Goal: Obtain resource: Obtain resource

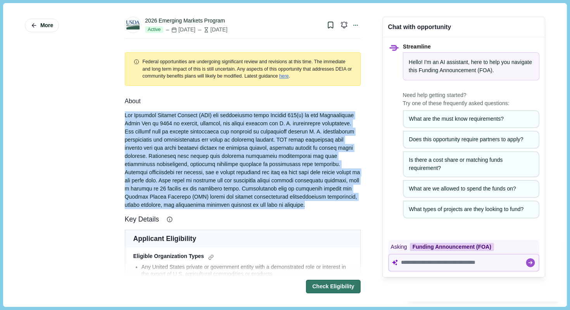
drag, startPoint x: 125, startPoint y: 114, endPoint x: 190, endPoint y: 214, distance: 118.7
click at [190, 209] on div at bounding box center [243, 160] width 236 height 98
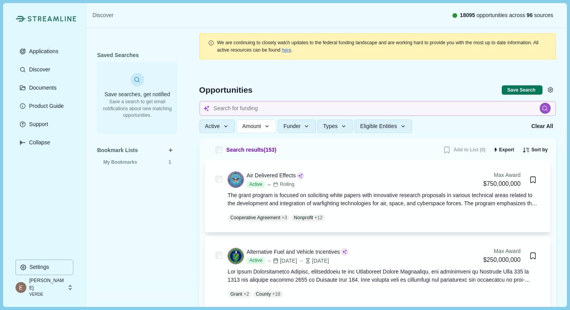
scroll to position [199, 0]
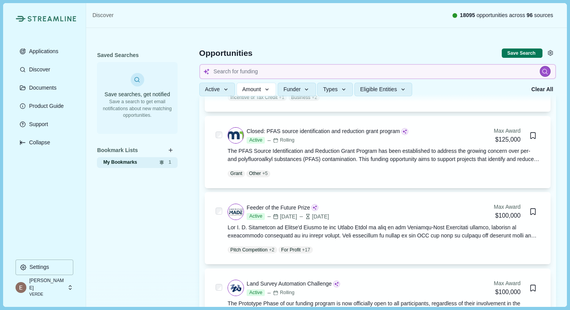
click at [119, 163] on span "My Bookmarks" at bounding box center [127, 162] width 49 height 7
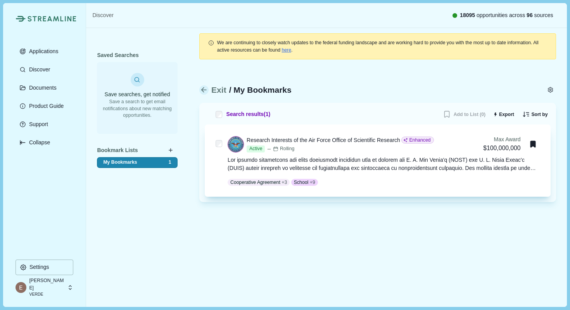
click at [386, 139] on div "Research Interests of the Air Force Office of Scientific Research" at bounding box center [324, 140] width 154 height 8
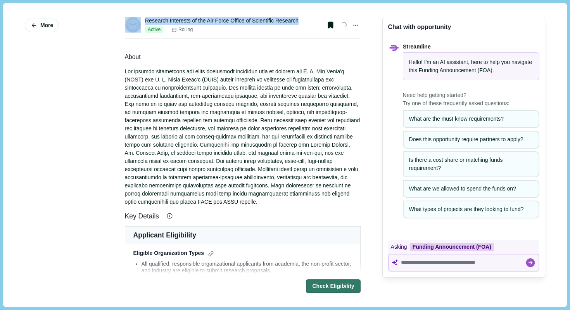
drag, startPoint x: 308, startPoint y: 21, endPoint x: 142, endPoint y: 20, distance: 166.5
click at [142, 20] on div "Research Interests of the Air Force Office of Scientific Research Active Rollin…" at bounding box center [243, 25] width 236 height 16
copy div "Research Interests of the Air Force Office of Scientific Research"
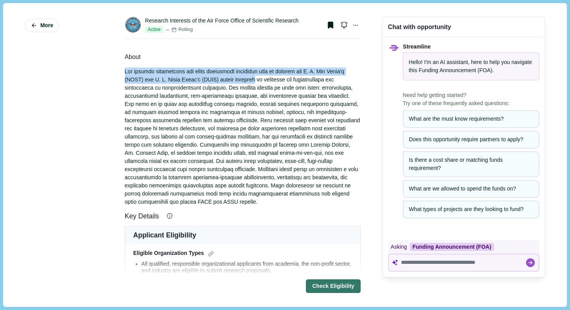
drag, startPoint x: 122, startPoint y: 69, endPoint x: 263, endPoint y: 79, distance: 141.2
click at [263, 79] on div "Research Interests of the Air Force Office of Scientific Research Active Rollin…" at bounding box center [243, 155] width 247 height 293
copy div "The funding opportunity for novel functional materials aims to support the [DEM…"
